Goal: Task Accomplishment & Management: Manage account settings

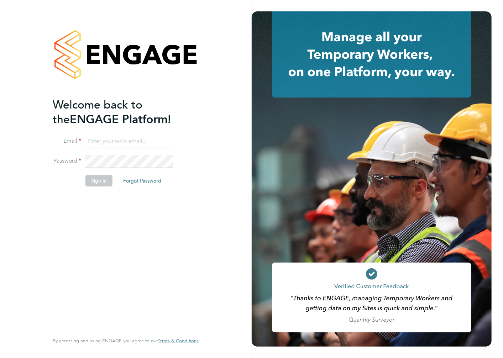
drag, startPoint x: 101, startPoint y: 133, endPoint x: 98, endPoint y: 138, distance: 6.2
click at [101, 134] on ng-template "Welcome back to the ENGAGE Platform! Email Password Sign In Forgot Password" at bounding box center [122, 146] width 139 height 96
click at [98, 139] on input at bounding box center [130, 141] width 88 height 13
type input "charlotte.elliott-walkey@hays.com"
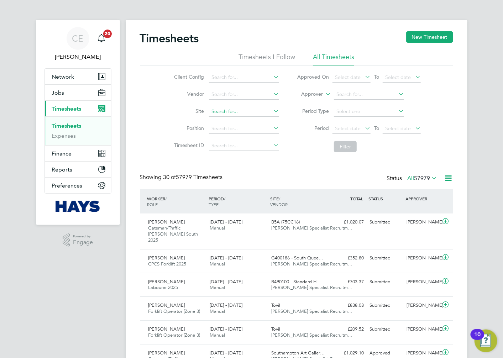
click at [255, 112] on input at bounding box center [244, 112] width 70 height 10
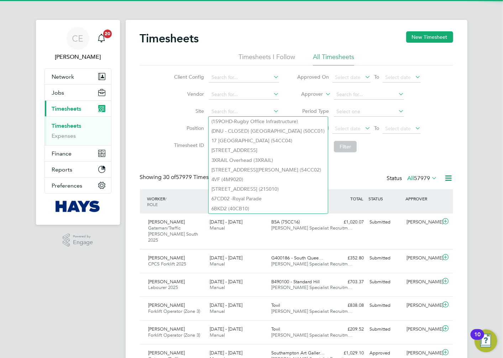
click at [324, 95] on icon at bounding box center [324, 92] width 0 height 6
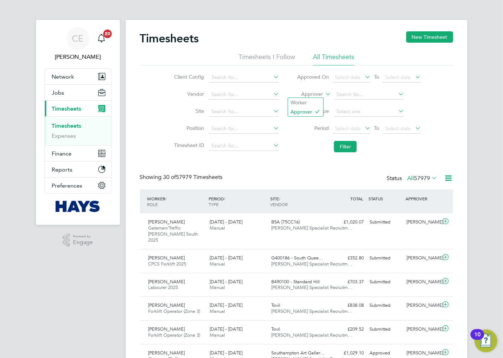
click at [106, 119] on ul "Timesheets Expenses" at bounding box center [78, 131] width 66 height 29
click at [62, 97] on button "Jobs" at bounding box center [78, 93] width 66 height 16
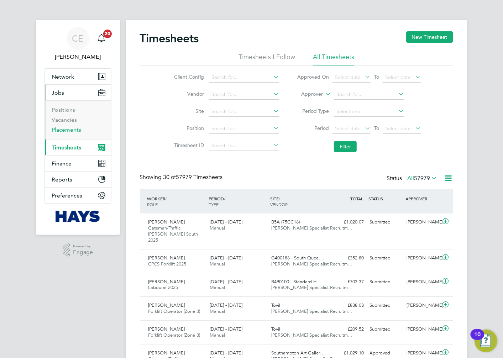
click at [76, 129] on link "Placements" at bounding box center [67, 129] width 30 height 7
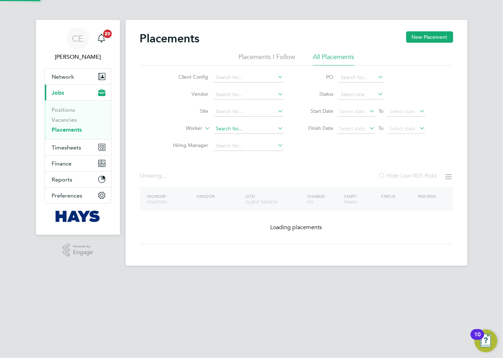
click at [233, 131] on input at bounding box center [249, 129] width 70 height 10
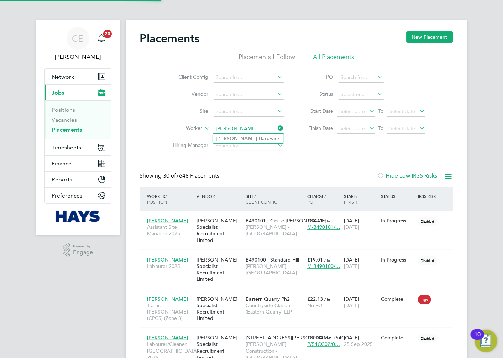
click at [251, 135] on li "Justin Hard wick" at bounding box center [248, 139] width 71 height 10
type input "Justin Hardwick"
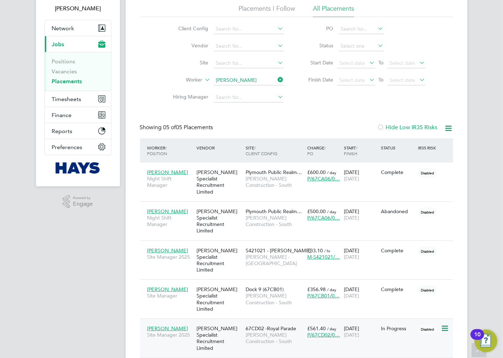
click at [259, 332] on span "Morgan Sindall Construction - South" at bounding box center [275, 338] width 58 height 13
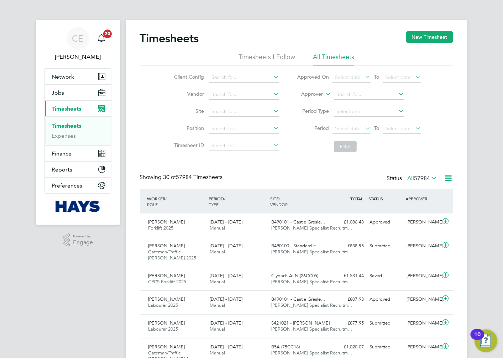
click at [317, 97] on label "Approver" at bounding box center [307, 94] width 32 height 7
click at [313, 103] on li "Worker" at bounding box center [305, 102] width 35 height 9
click at [358, 95] on input at bounding box center [369, 95] width 70 height 10
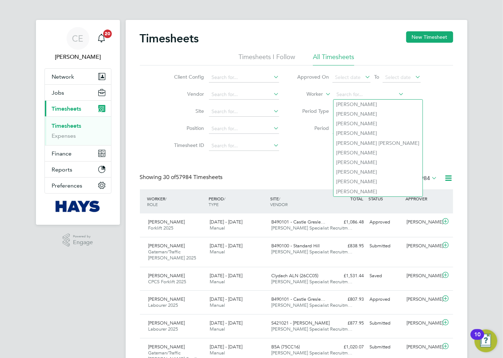
click at [303, 131] on label "Period" at bounding box center [313, 128] width 32 height 6
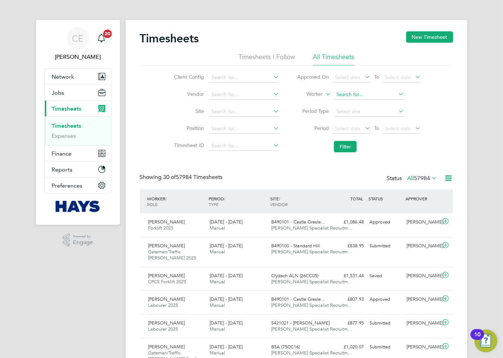
click at [350, 93] on input at bounding box center [369, 95] width 70 height 10
click at [367, 105] on li "Daniel Gray" at bounding box center [369, 105] width 71 height 10
type input "Daniel Gray"
click at [354, 143] on button "Filter" at bounding box center [345, 146] width 23 height 11
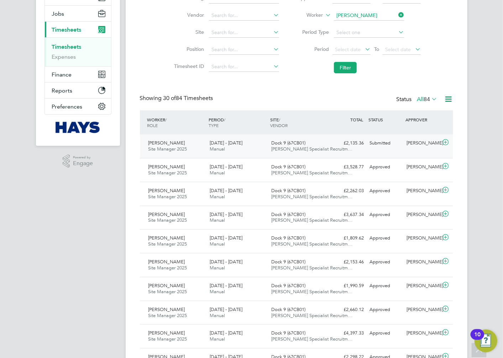
click at [361, 148] on div "£2,135.36 Submitted" at bounding box center [348, 144] width 37 height 12
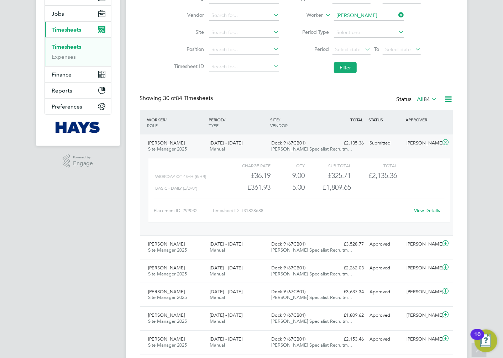
click at [427, 212] on link "View Details" at bounding box center [427, 211] width 26 height 6
click at [310, 142] on div "Dock 9 (67CB01) Hays Specialist Recruitm…" at bounding box center [300, 147] width 62 height 18
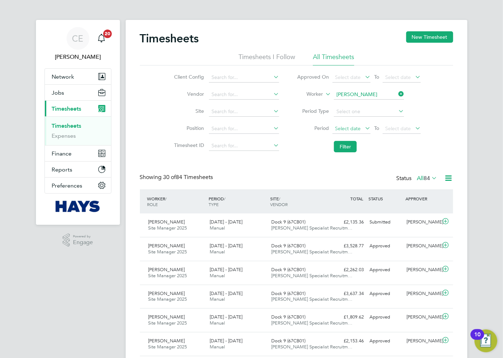
click at [350, 124] on span "Select date" at bounding box center [352, 129] width 38 height 10
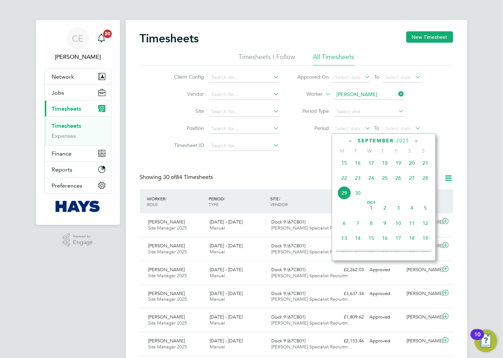
click at [414, 182] on span "27" at bounding box center [412, 178] width 14 height 14
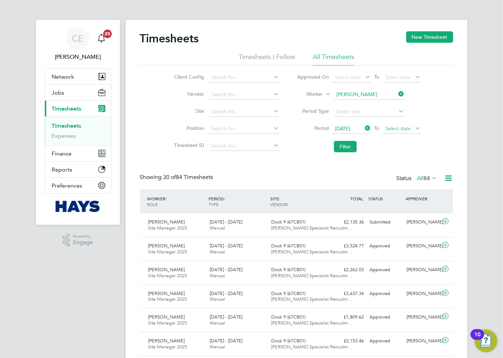
click at [393, 126] on span "Select date" at bounding box center [398, 128] width 26 height 6
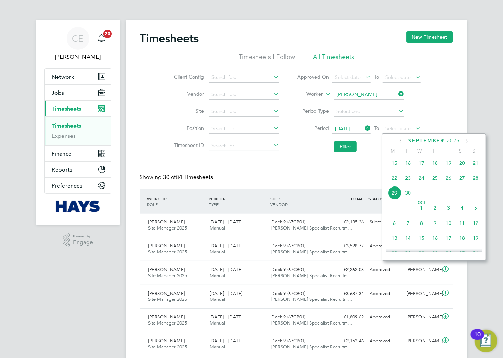
click at [451, 212] on span "3" at bounding box center [449, 208] width 14 height 14
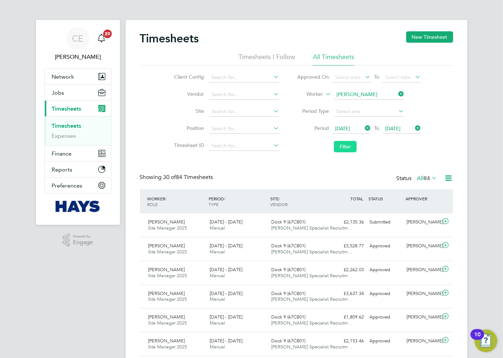
click at [340, 146] on button "Filter" at bounding box center [345, 146] width 23 height 11
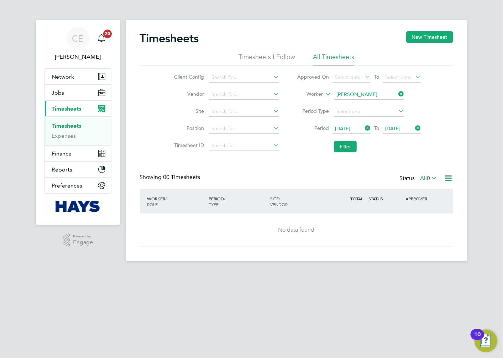
click at [449, 181] on icon at bounding box center [449, 178] width 9 height 9
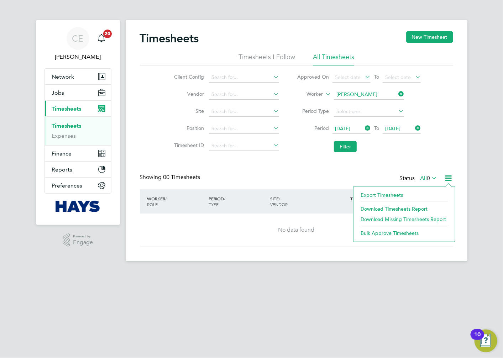
click at [321, 193] on div "SITE / VENDOR" at bounding box center [300, 201] width 62 height 19
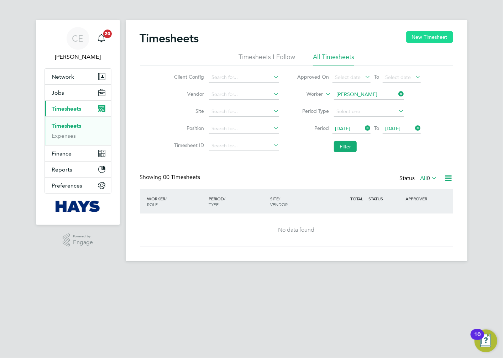
click at [429, 37] on button "New Timesheet" at bounding box center [430, 36] width 47 height 11
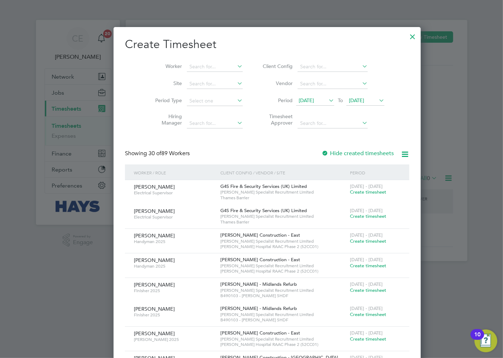
click at [299, 102] on span "15 Sep 2025" at bounding box center [306, 100] width 15 height 6
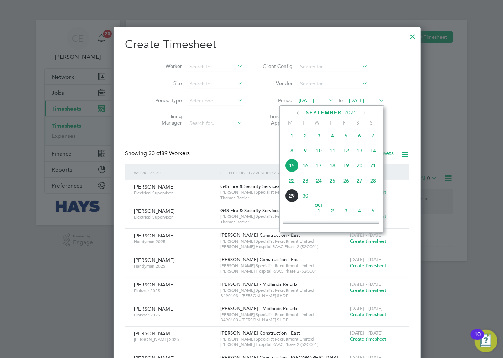
click at [362, 152] on span "13" at bounding box center [360, 151] width 14 height 14
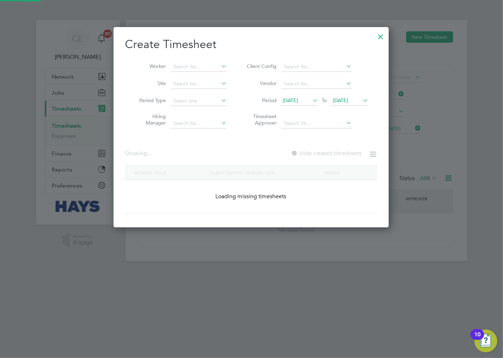
click at [347, 98] on span "22 Sep 2025" at bounding box center [340, 100] width 15 height 6
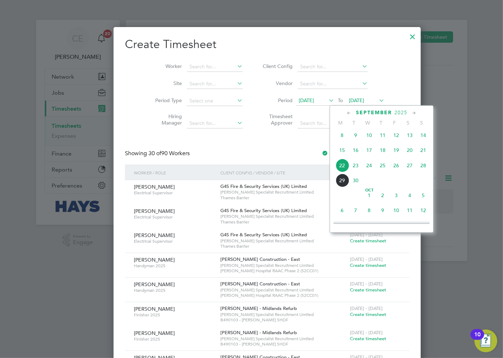
click at [399, 157] on span "19" at bounding box center [397, 151] width 14 height 14
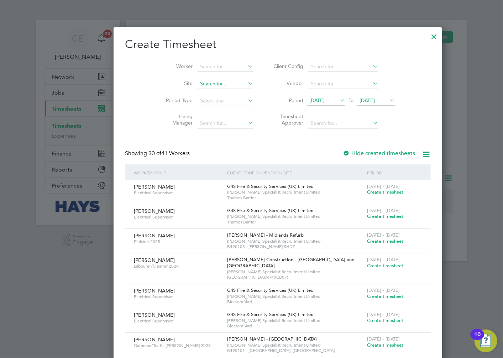
click at [198, 82] on input at bounding box center [226, 84] width 56 height 10
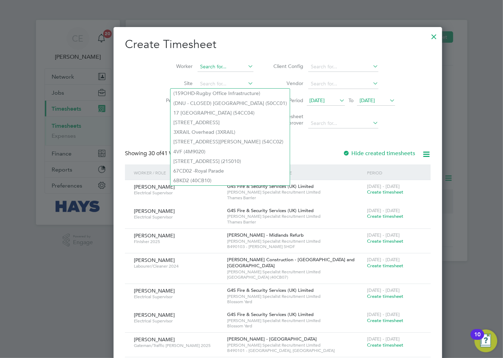
click at [198, 64] on input at bounding box center [226, 67] width 56 height 10
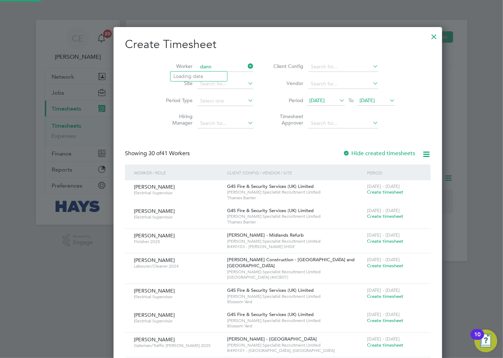
scroll to position [1059, 276]
click at [207, 76] on li "Daniel Gra y" at bounding box center [206, 77] width 71 height 10
type input "Daniel Gray"
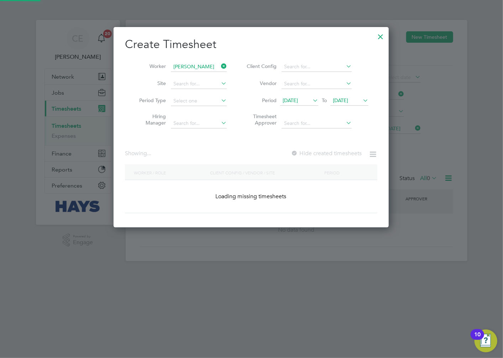
scroll to position [201, 276]
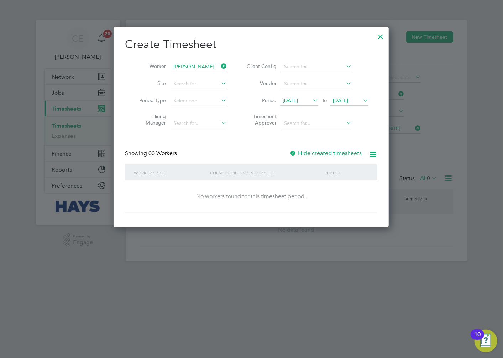
click at [348, 153] on label "Hide created timesheets" at bounding box center [326, 153] width 72 height 7
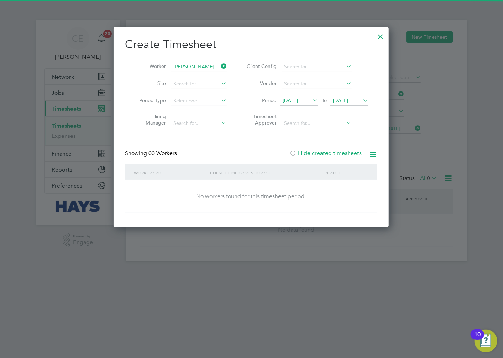
click at [373, 157] on icon at bounding box center [373, 154] width 9 height 9
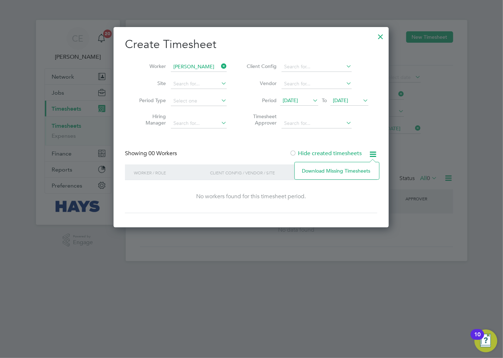
click at [223, 138] on div "Create Timesheet Worker Daniel Gray Site Period Type Hiring Manager Client Conf…" at bounding box center [251, 125] width 253 height 176
click at [298, 100] on span "13 Sep 2025" at bounding box center [290, 100] width 15 height 6
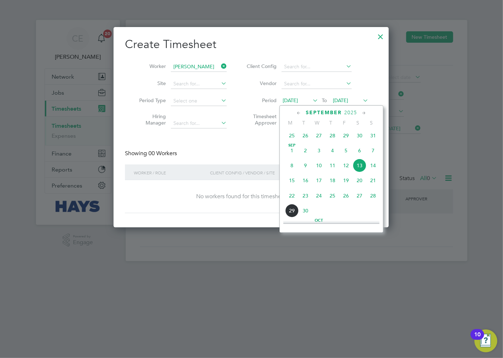
scroll to position [269, 0]
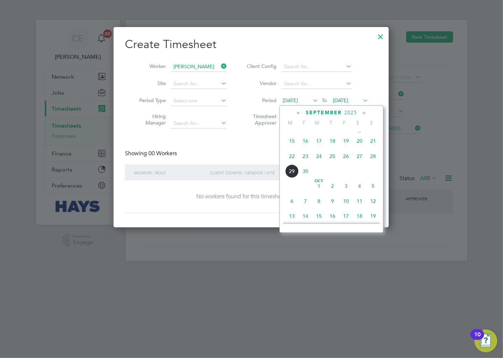
click at [359, 160] on span "27" at bounding box center [360, 157] width 14 height 14
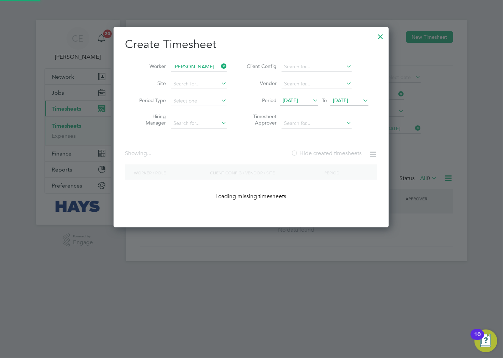
scroll to position [201, 276]
click at [342, 97] on span "27 Sep 2025" at bounding box center [340, 100] width 15 height 6
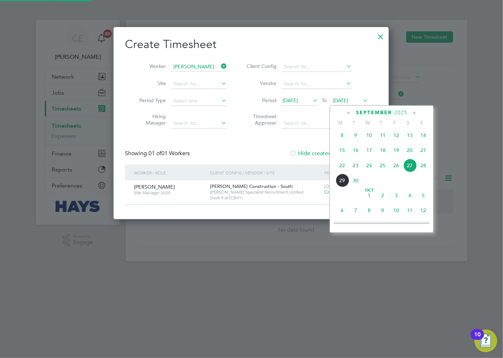
scroll to position [192, 276]
click at [395, 200] on span "3" at bounding box center [397, 196] width 14 height 14
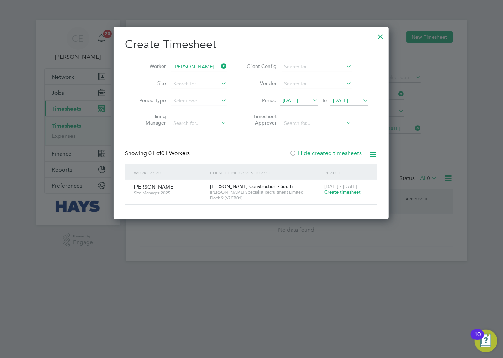
click at [348, 192] on span "Create timesheet" at bounding box center [343, 192] width 36 height 6
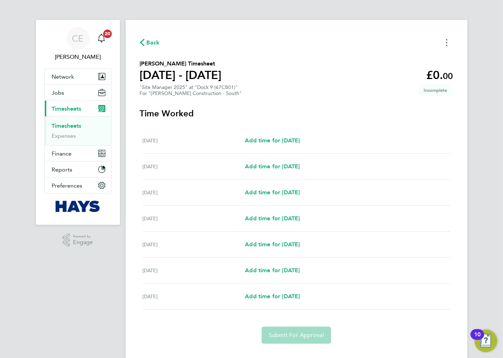
click at [448, 47] on button "Timesheets Menu" at bounding box center [447, 42] width 13 height 11
click at [402, 55] on button "Mark as absent" at bounding box center [411, 58] width 86 height 14
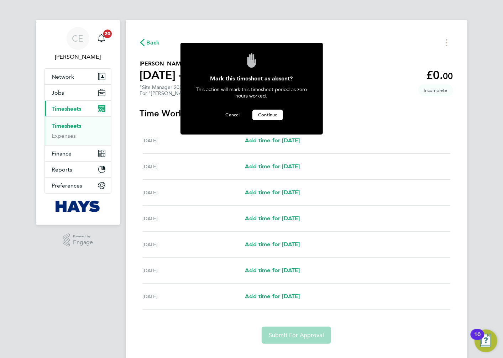
click at [274, 115] on span "Continue" at bounding box center [267, 115] width 19 height 6
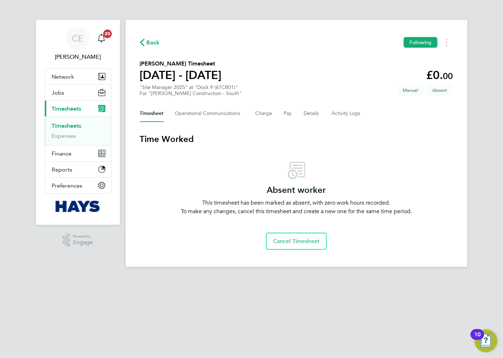
click at [230, 279] on html "CE Charlotte Elliot-Walkey Notifications 20 Applications: Network Team Members …" at bounding box center [251, 139] width 503 height 279
